Goal: Information Seeking & Learning: Check status

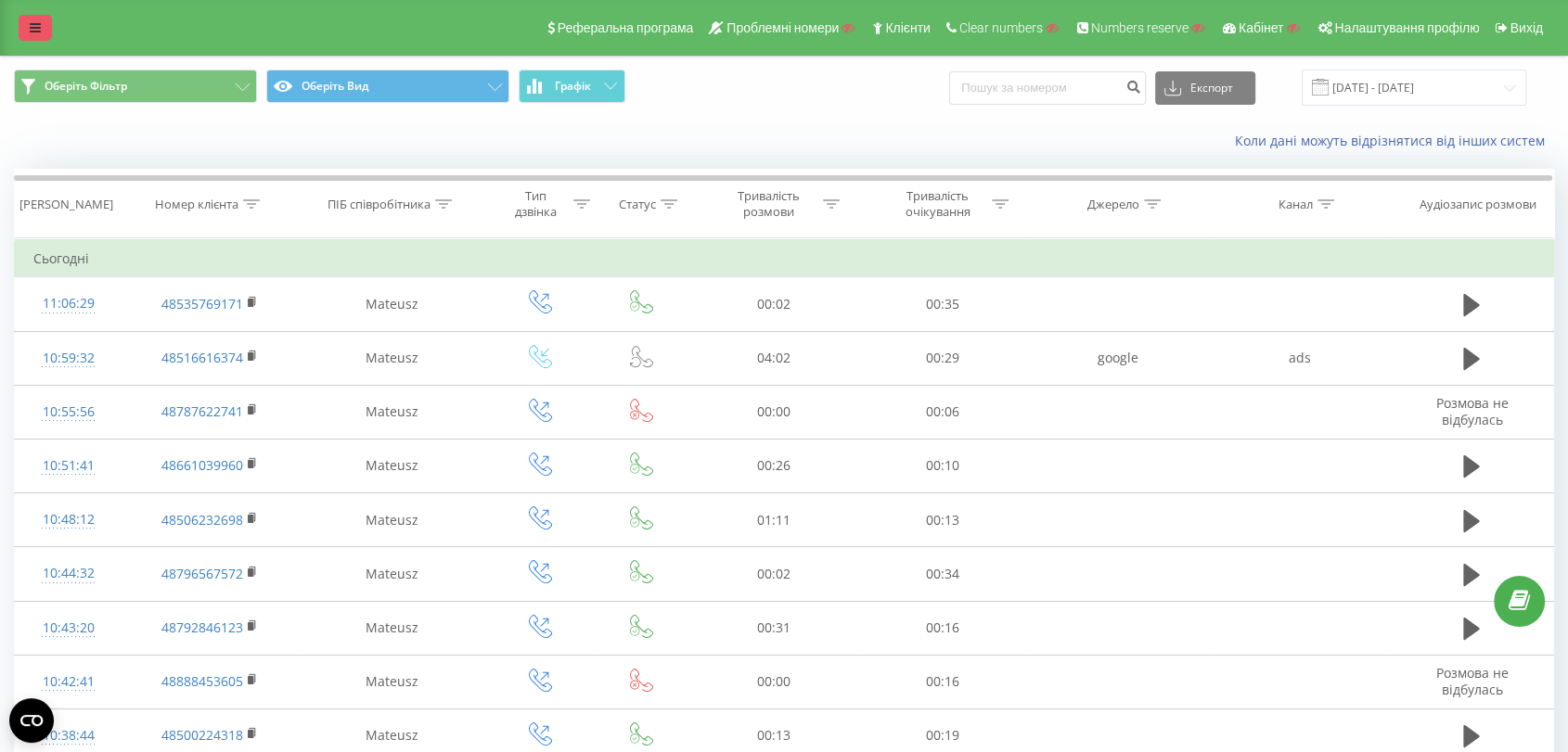
click at [30, 18] on link at bounding box center [36, 28] width 34 height 26
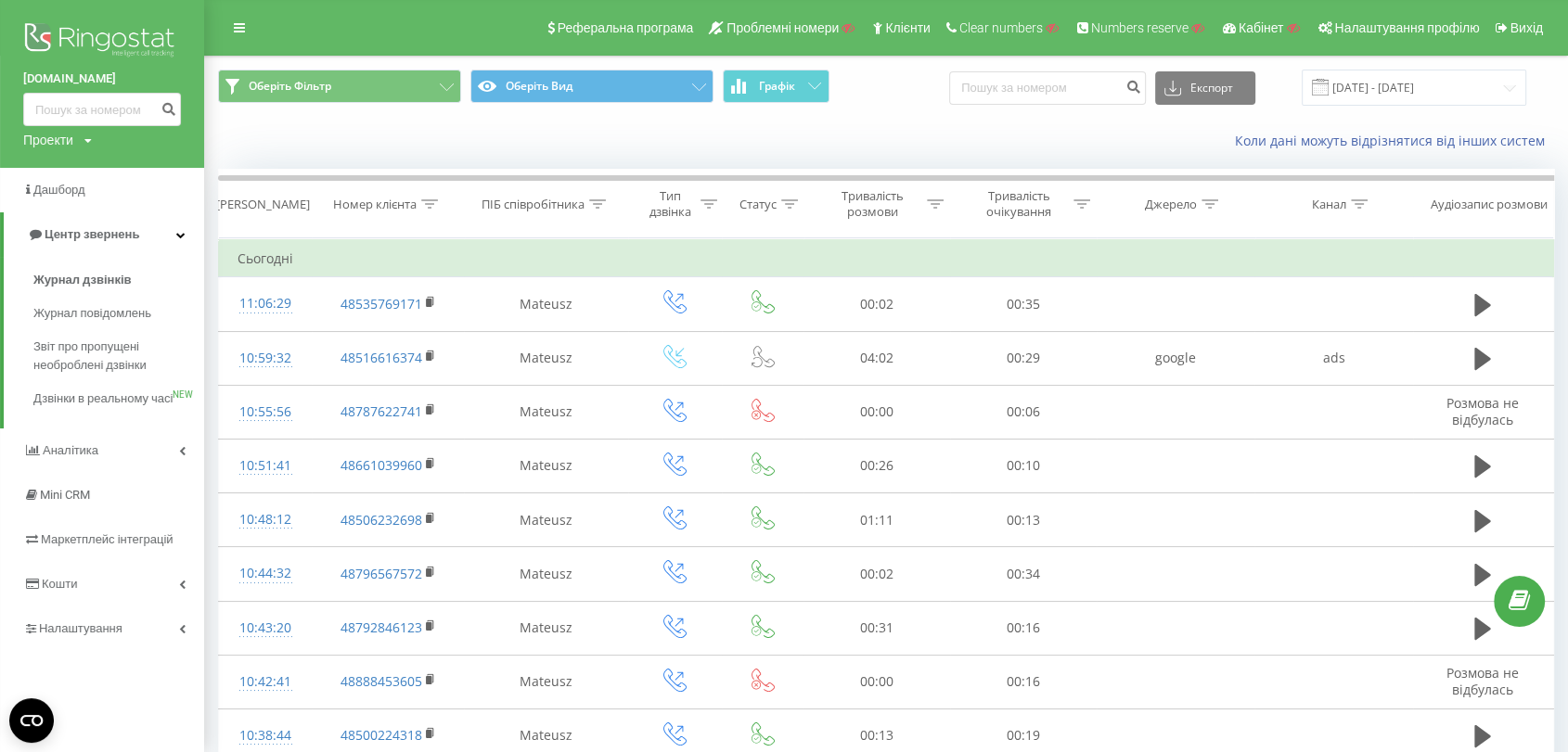
click at [114, 32] on img at bounding box center [102, 42] width 158 height 47
